Goal: Navigation & Orientation: Find specific page/section

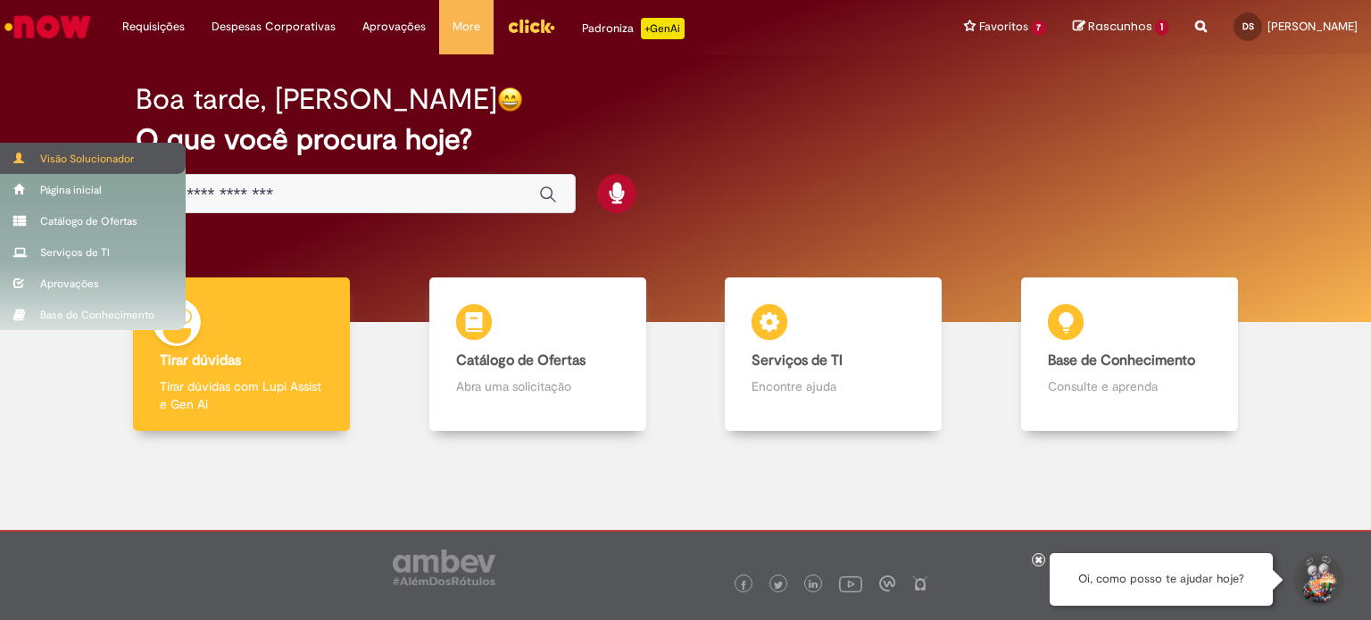
click at [99, 158] on div "Visão Solucionador" at bounding box center [93, 158] width 186 height 31
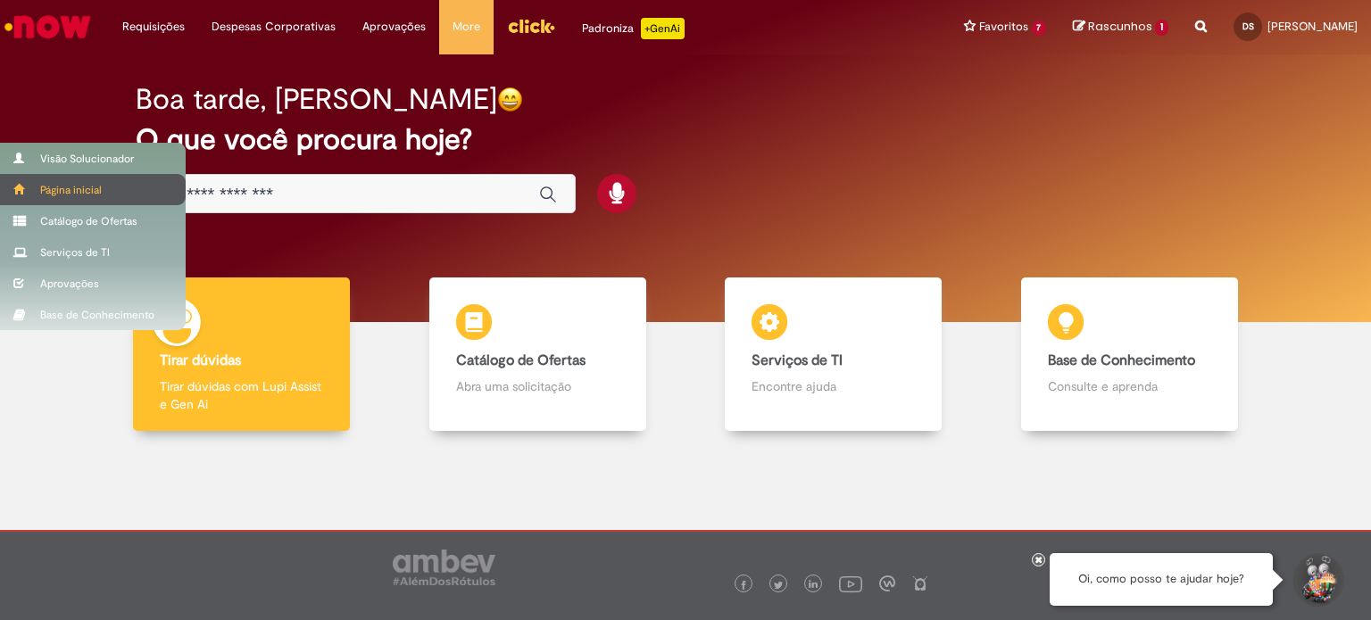
click at [89, 194] on div "Página inicial" at bounding box center [93, 189] width 186 height 31
click at [55, 187] on div "Página inicial" at bounding box center [93, 189] width 186 height 31
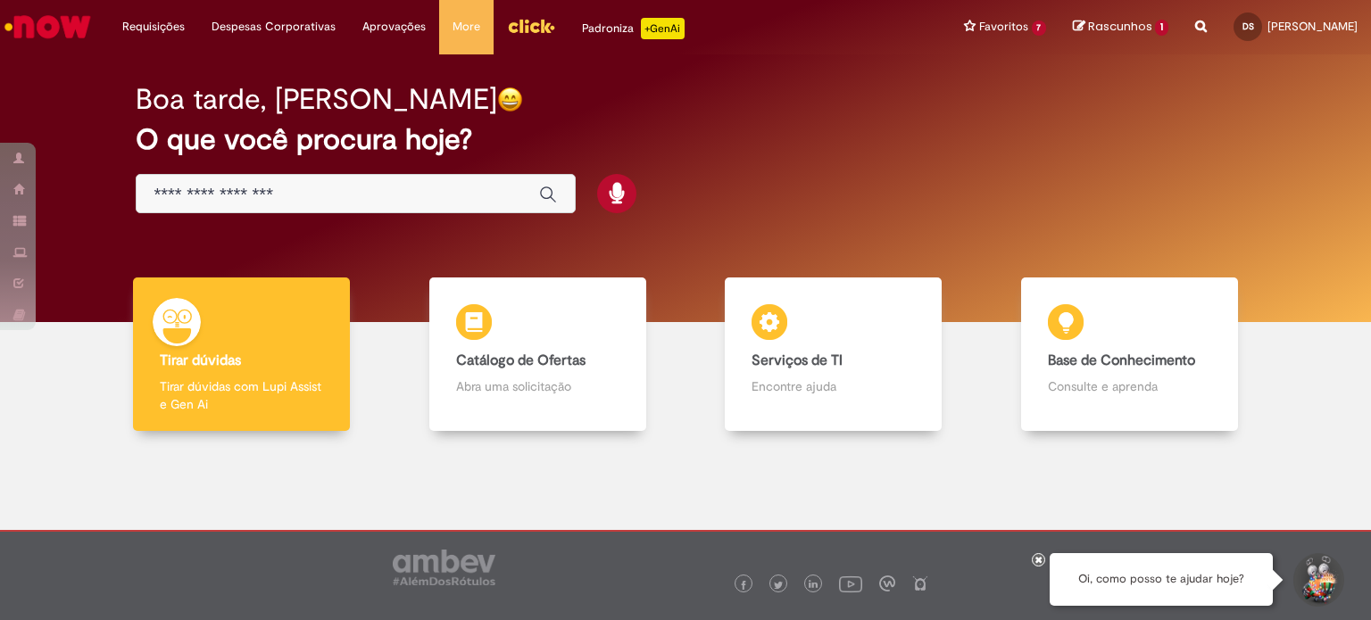
click at [812, 151] on h2 "O que você procura hoje?" at bounding box center [686, 139] width 1100 height 31
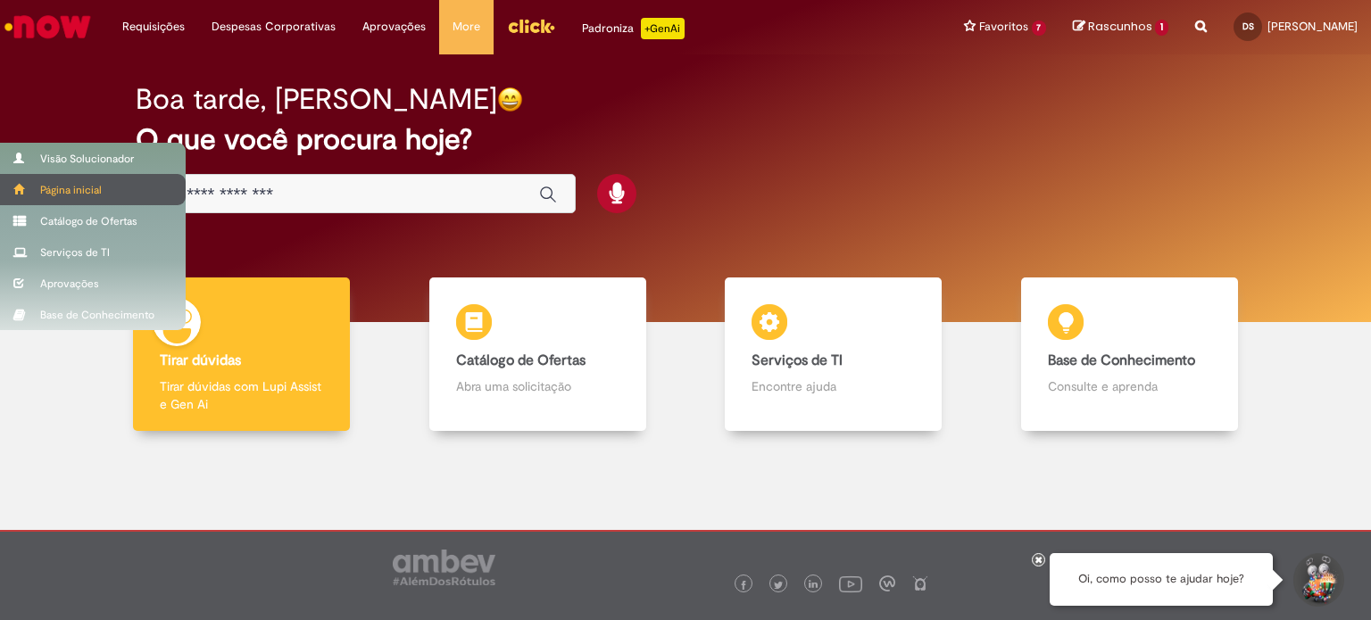
click at [93, 192] on div "Página inicial" at bounding box center [93, 189] width 186 height 31
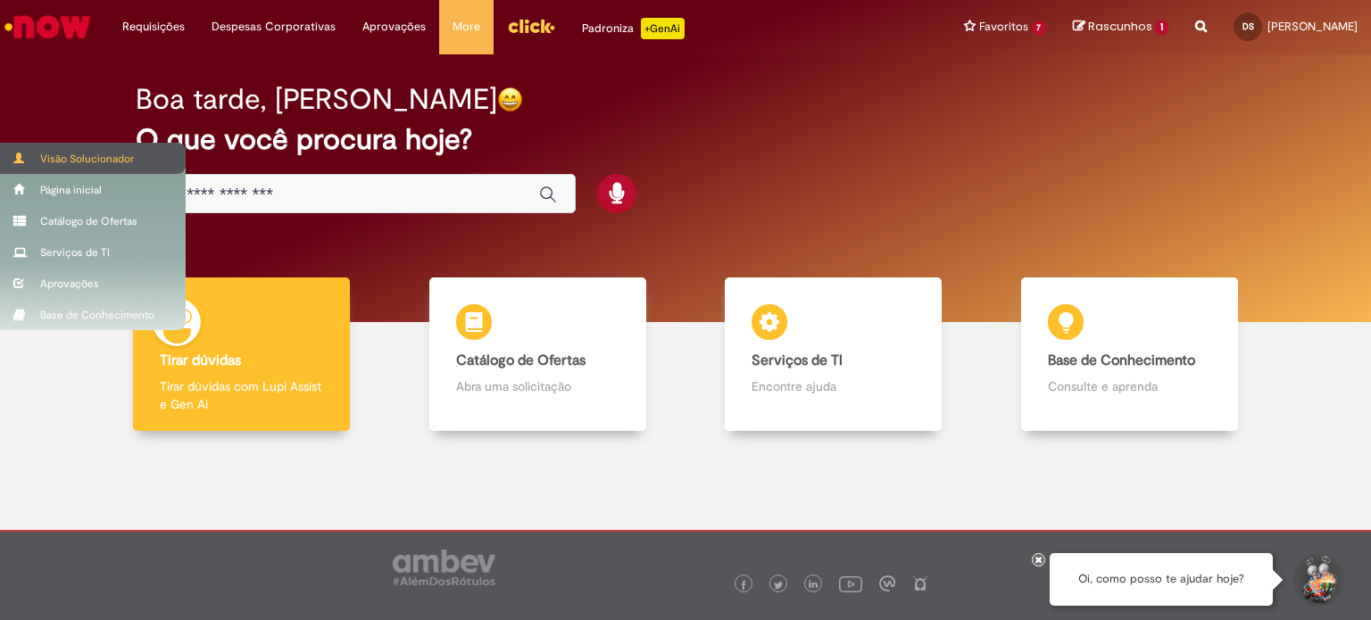
click at [79, 153] on div "Visão Solucionador" at bounding box center [93, 158] width 186 height 31
